Goal: Information Seeking & Learning: Learn about a topic

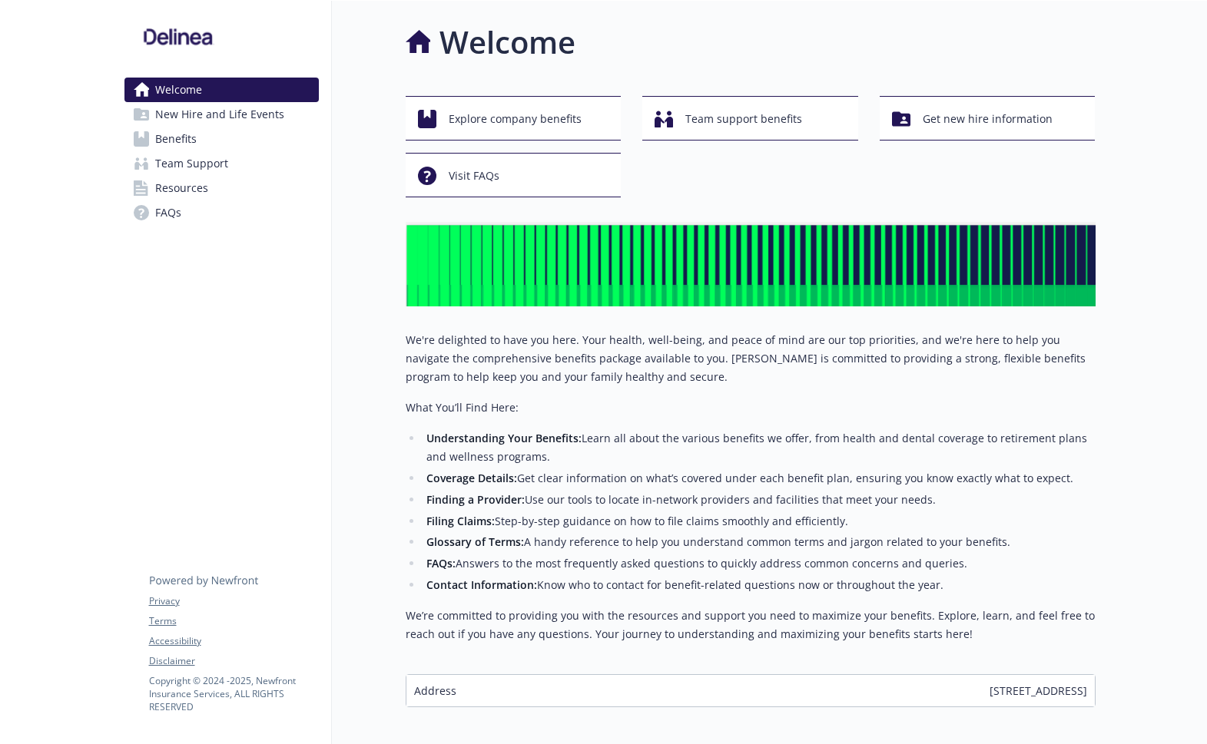
click at [155, 136] on span "Benefits" at bounding box center [175, 139] width 41 height 25
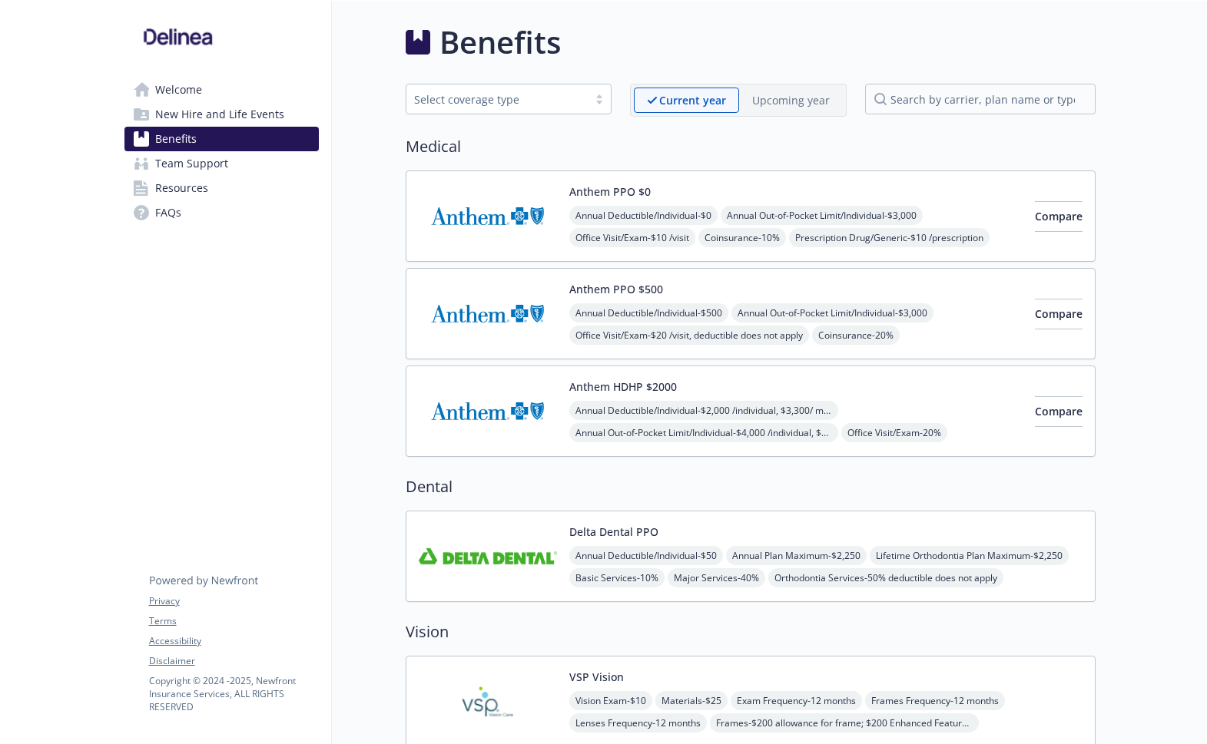
click at [495, 546] on img at bounding box center [488, 556] width 138 height 65
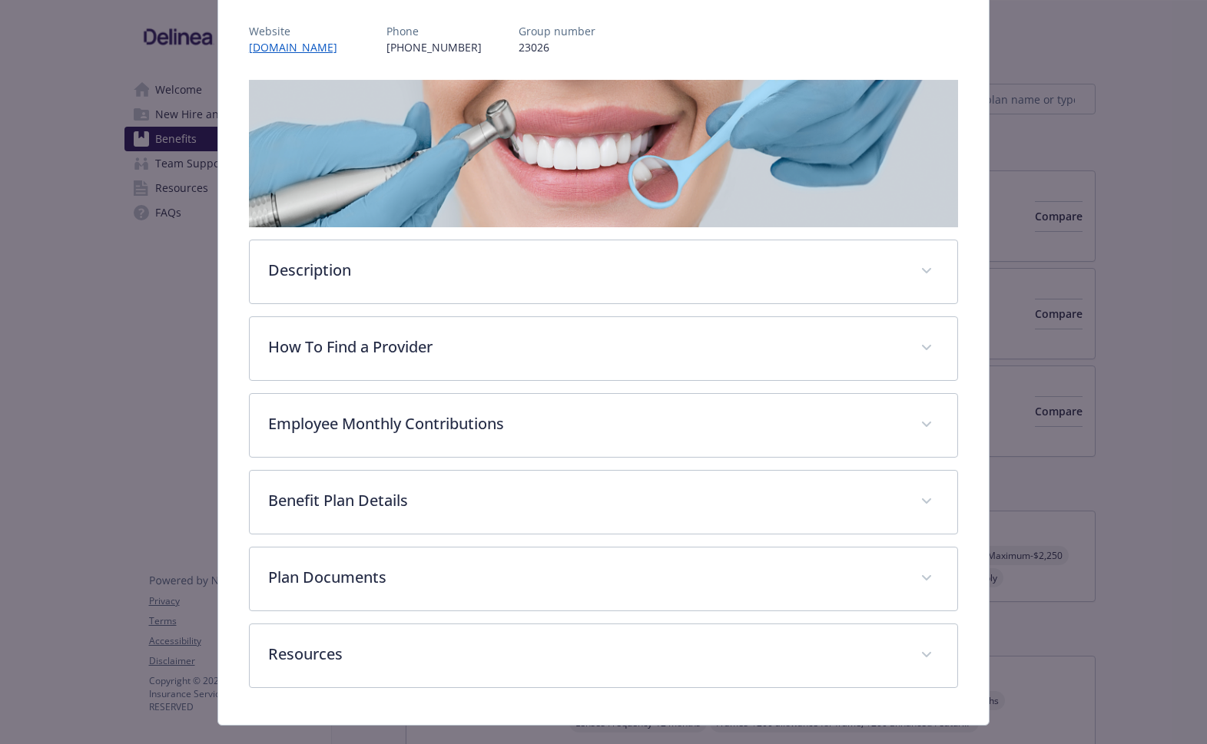
scroll to position [187, 0]
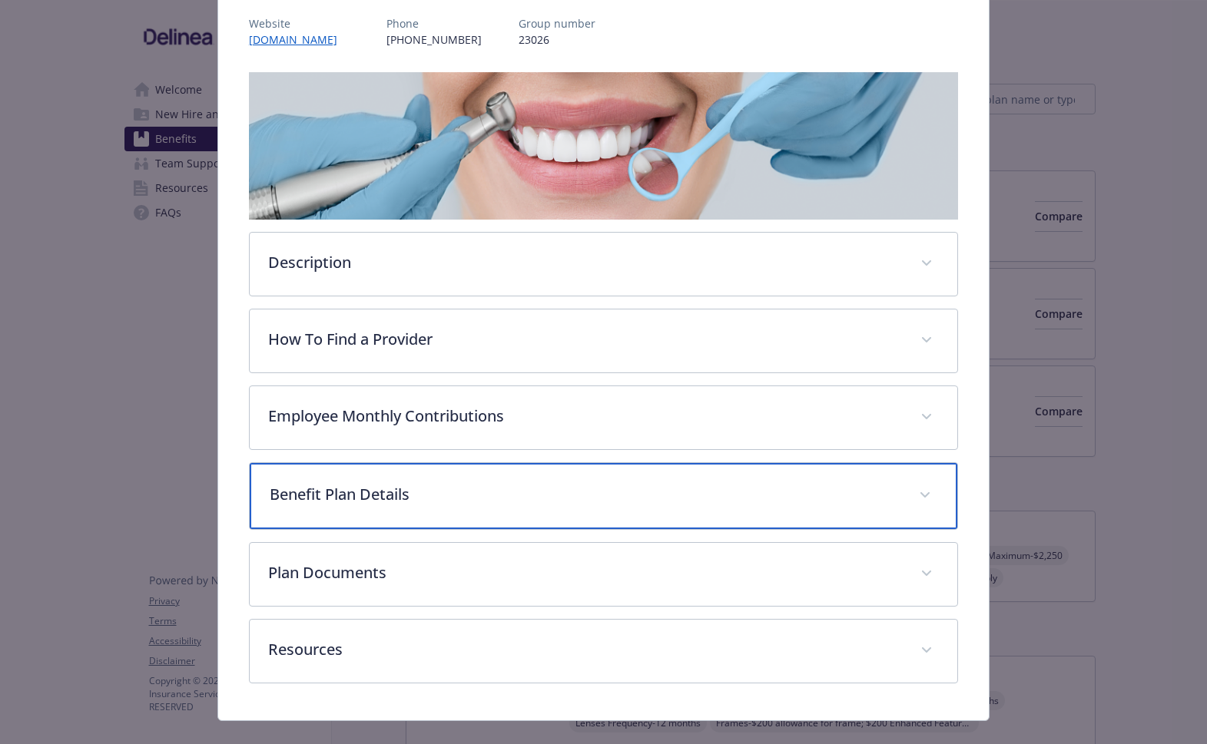
click at [363, 493] on p "Benefit Plan Details" at bounding box center [585, 494] width 631 height 23
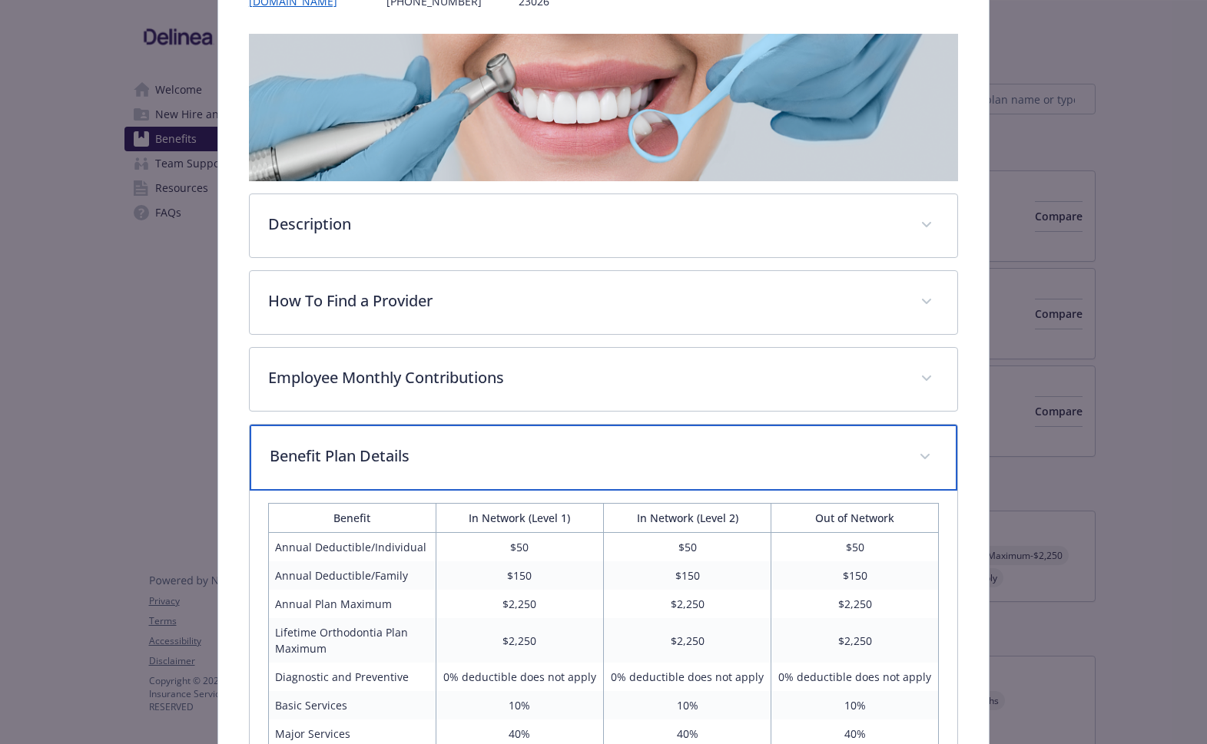
scroll to position [0, 0]
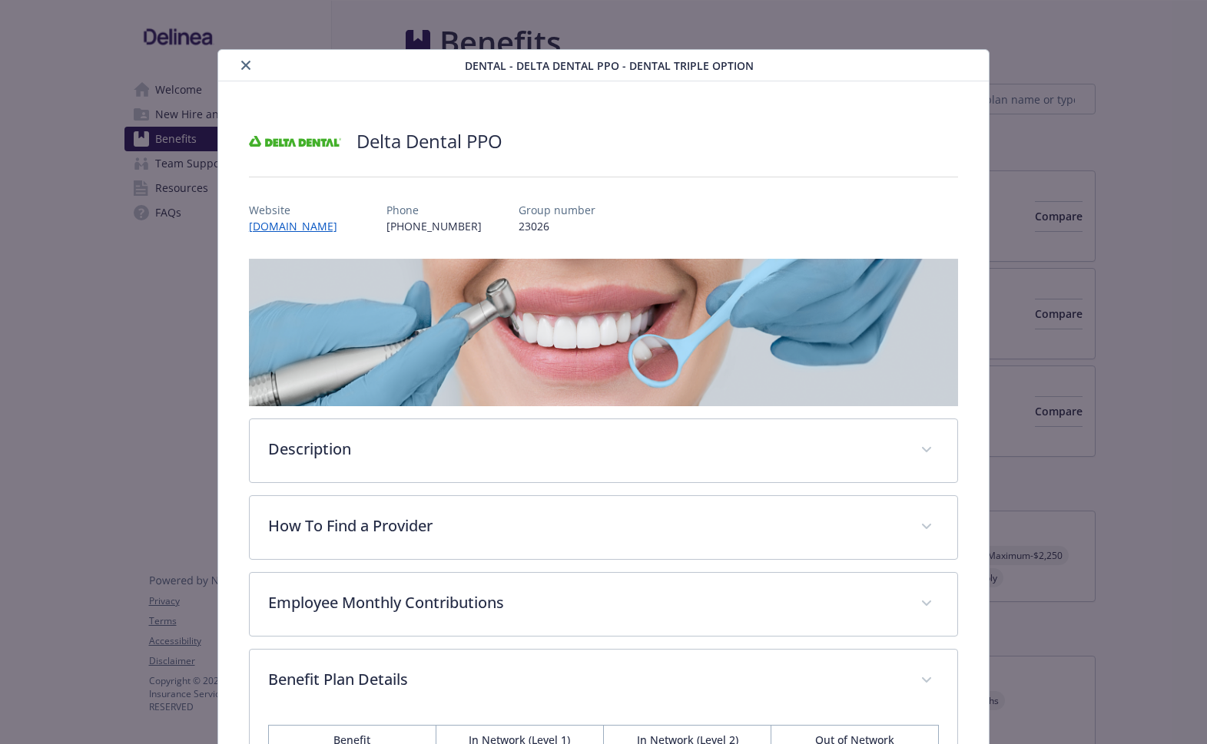
click at [323, 217] on div "Website [DOMAIN_NAME]" at bounding box center [299, 218] width 101 height 32
click at [340, 224] on link "[DOMAIN_NAME]" at bounding box center [301, 226] width 104 height 18
click at [254, 75] on div "Dental - Delta Dental PPO - Dental Triple Option" at bounding box center [603, 65] width 770 height 31
click at [247, 69] on icon "close" at bounding box center [245, 65] width 9 height 9
